Goal: Transaction & Acquisition: Obtain resource

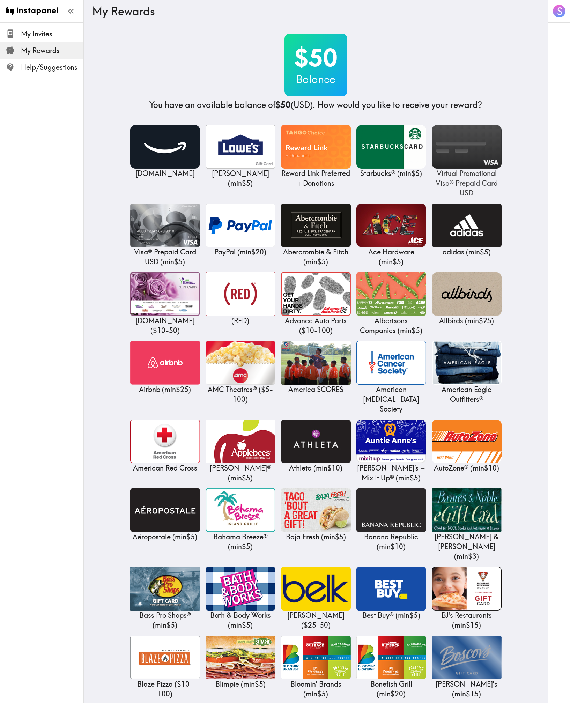
click at [489, 162] on img at bounding box center [467, 147] width 70 height 44
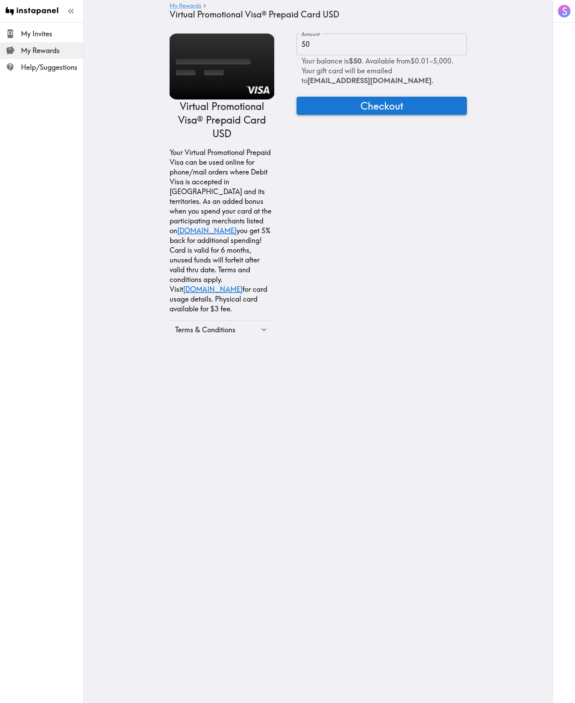
click at [375, 101] on span "Checkout" at bounding box center [382, 106] width 43 height 14
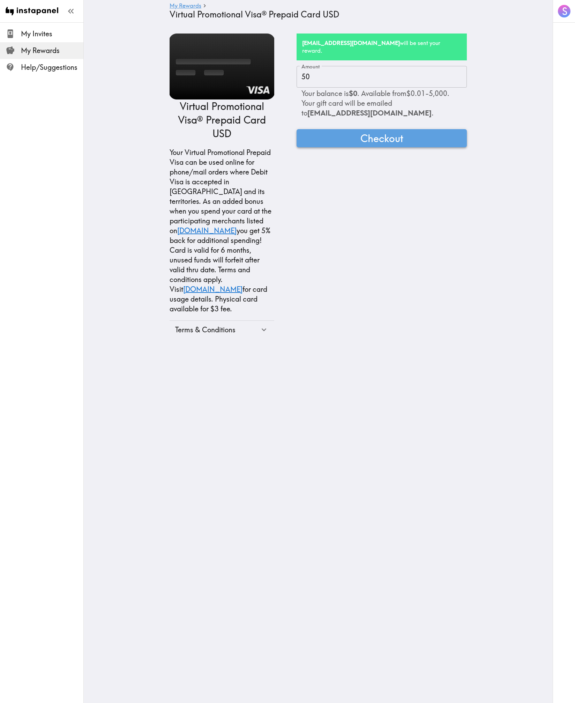
click at [396, 131] on span "Checkout" at bounding box center [382, 138] width 43 height 14
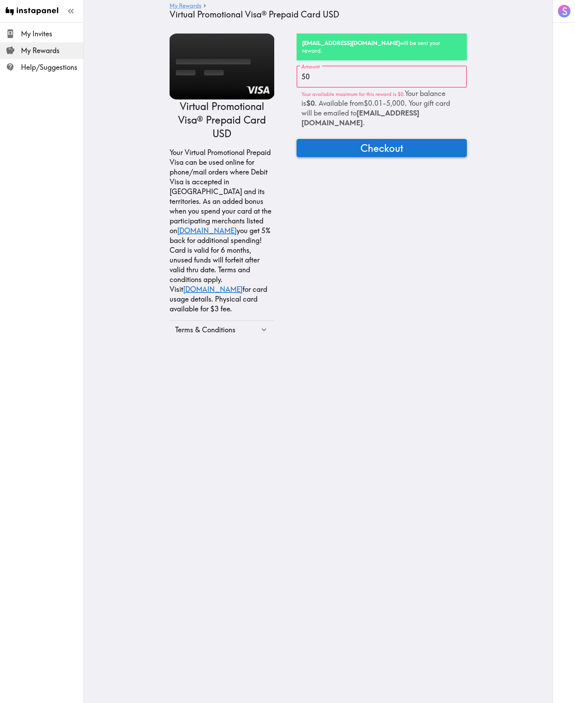
click at [441, 139] on button "Checkout" at bounding box center [382, 148] width 170 height 18
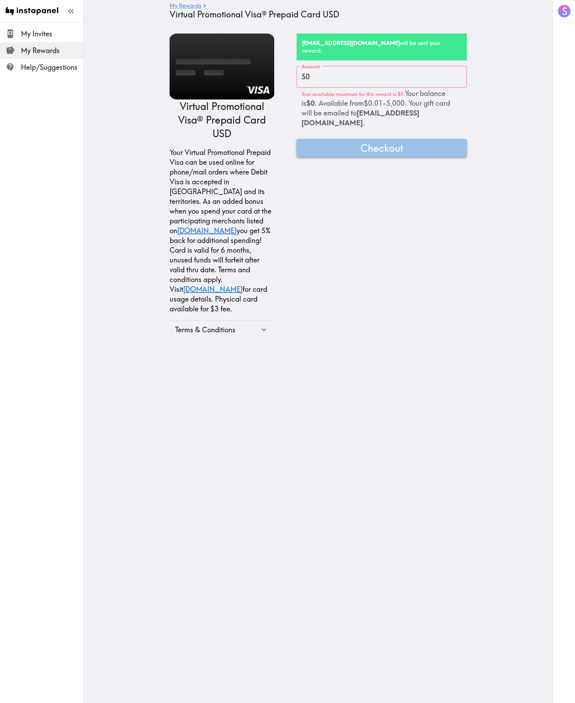
click at [441, 139] on button "Checkout" at bounding box center [382, 148] width 170 height 18
click at [440, 139] on button "Checkout" at bounding box center [382, 148] width 170 height 18
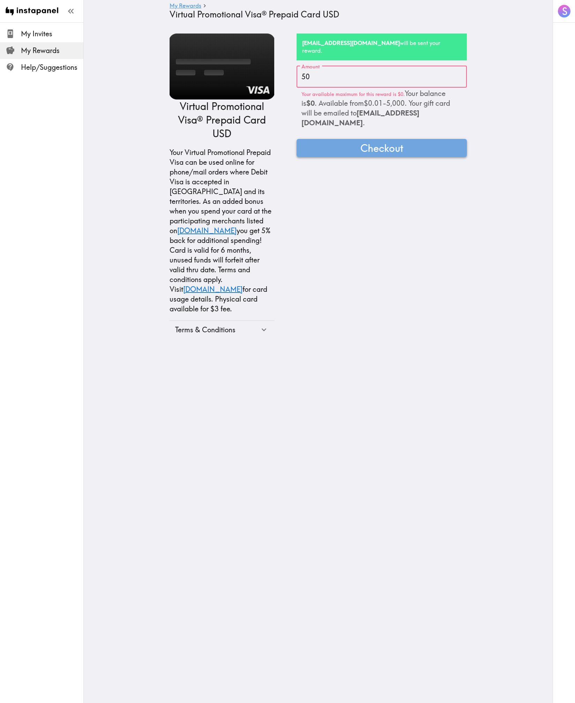
click at [440, 139] on button "Checkout" at bounding box center [382, 148] width 170 height 18
click at [190, 5] on link "My Rewards" at bounding box center [186, 6] width 32 height 7
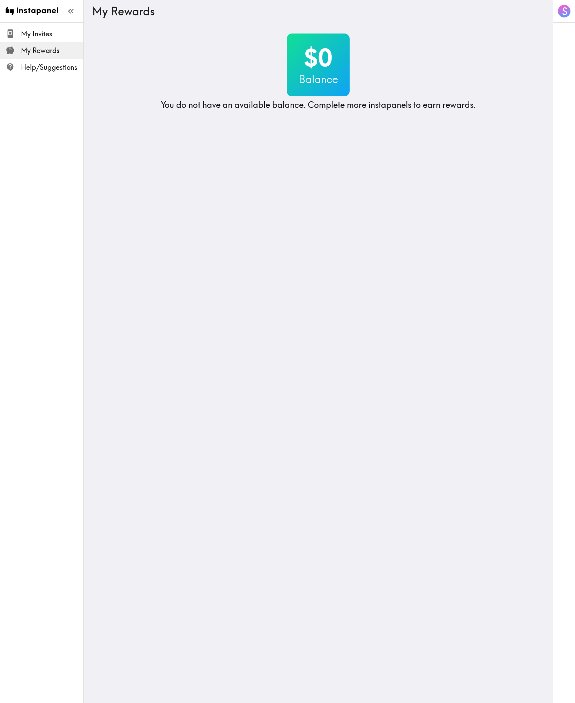
click at [49, 44] on span "My Rewards" at bounding box center [52, 50] width 62 height 13
click at [48, 35] on span "My Invites" at bounding box center [52, 34] width 62 height 10
